Goal: Transaction & Acquisition: Obtain resource

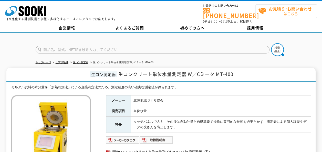
click at [293, 9] on strong "お見積り･お問い合わせ" at bounding box center [289, 9] width 43 height 6
